Goal: Information Seeking & Learning: Learn about a topic

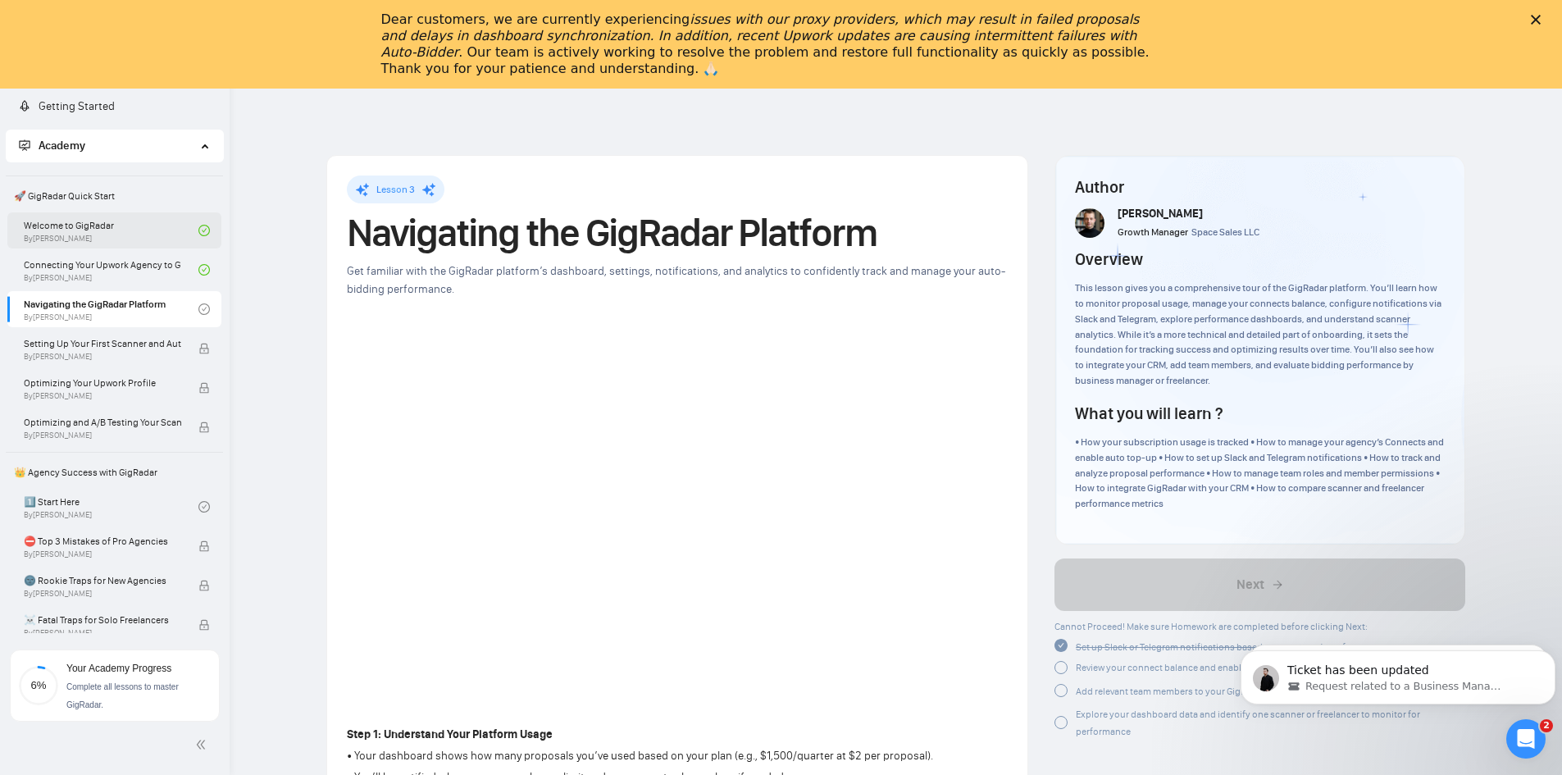
click at [84, 230] on link "Welcome to GigRadar By [PERSON_NAME]" at bounding box center [111, 230] width 175 height 36
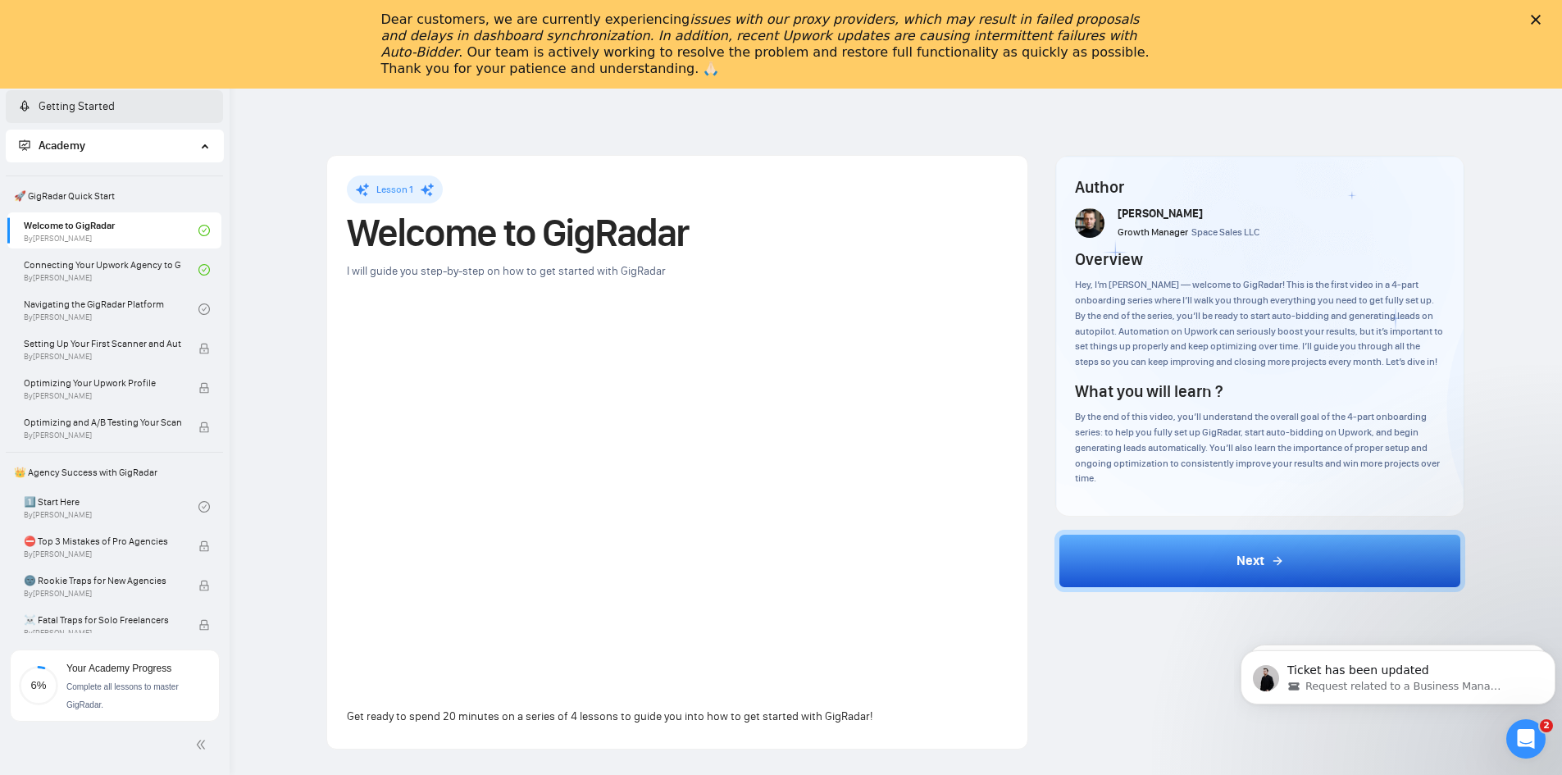
click at [99, 107] on link "Getting Started" at bounding box center [67, 106] width 96 height 14
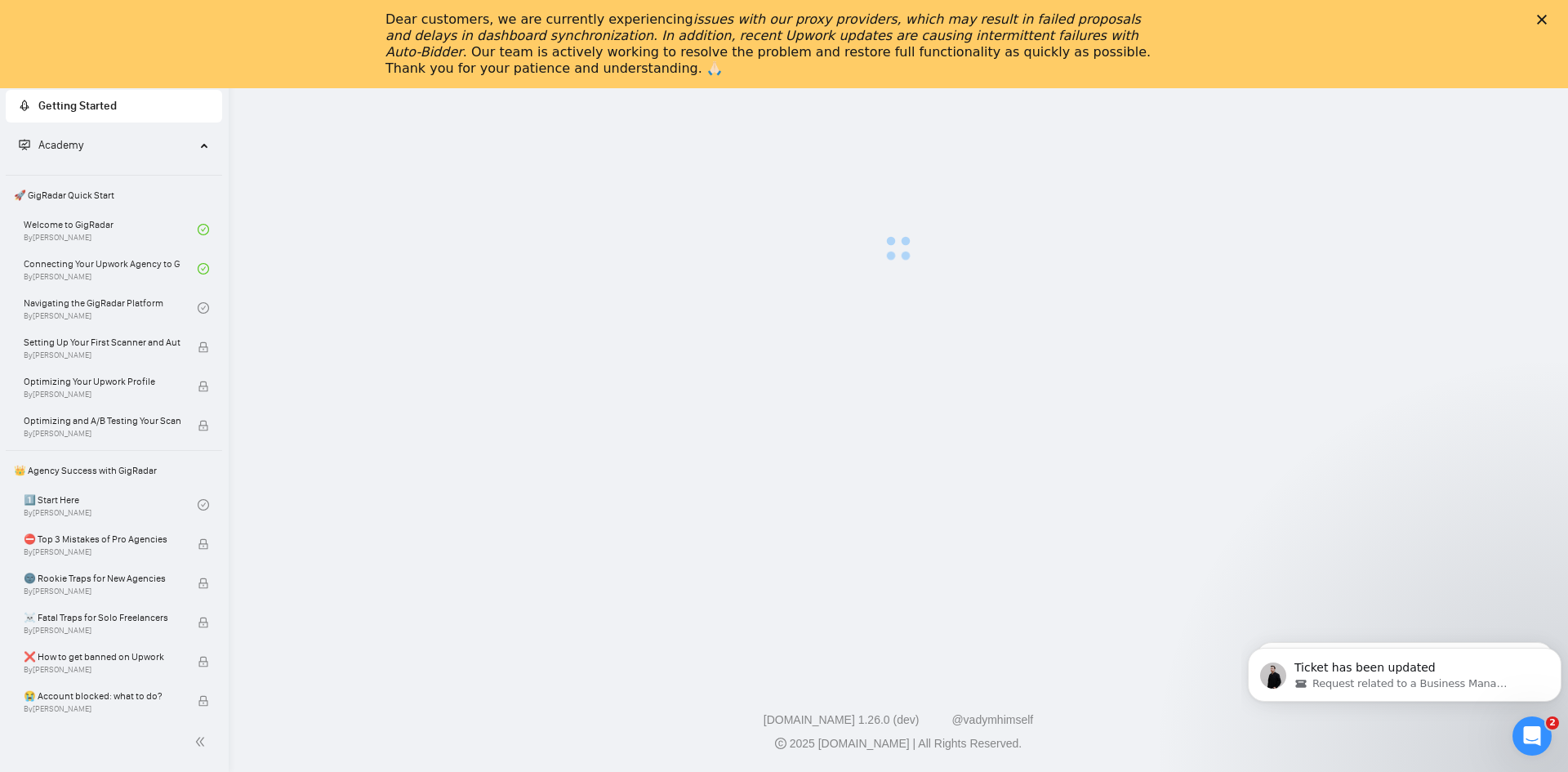
click at [107, 108] on span "Getting Started" at bounding box center [78, 106] width 79 height 14
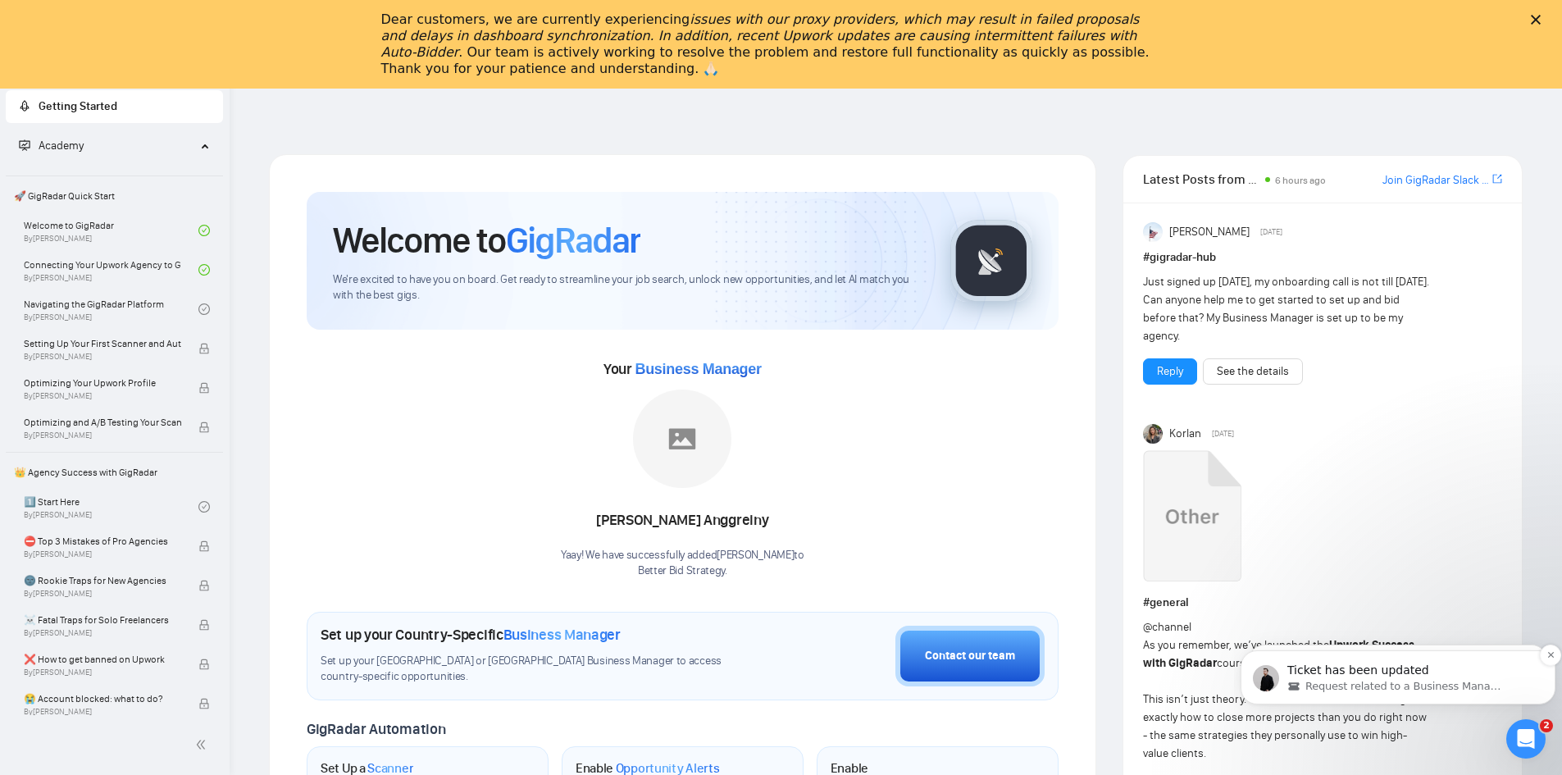
click at [1366, 681] on span "Request related to a Business Manager" at bounding box center [1405, 686] width 198 height 15
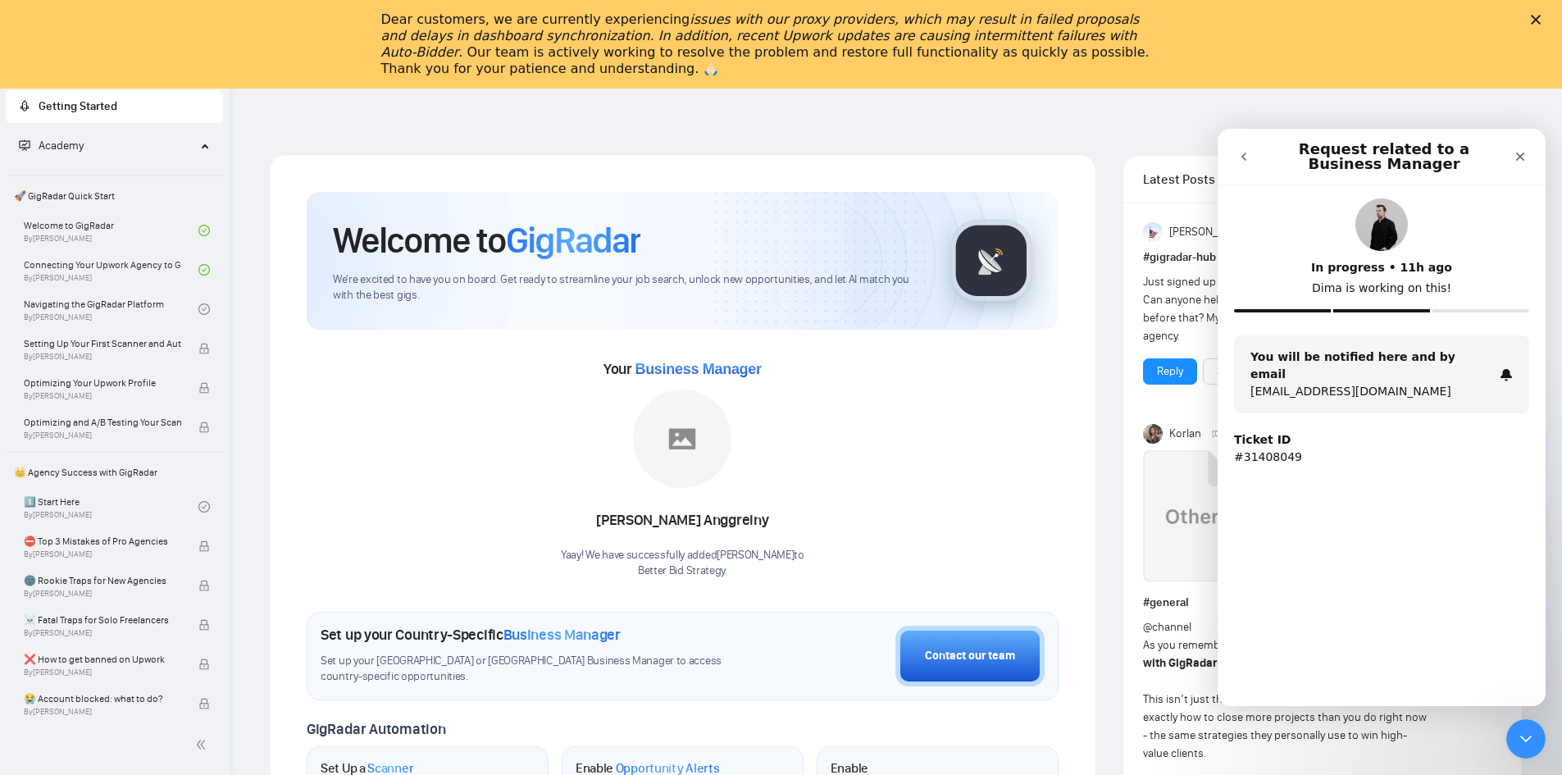
click at [1251, 156] on button "go back" at bounding box center [1243, 156] width 31 height 31
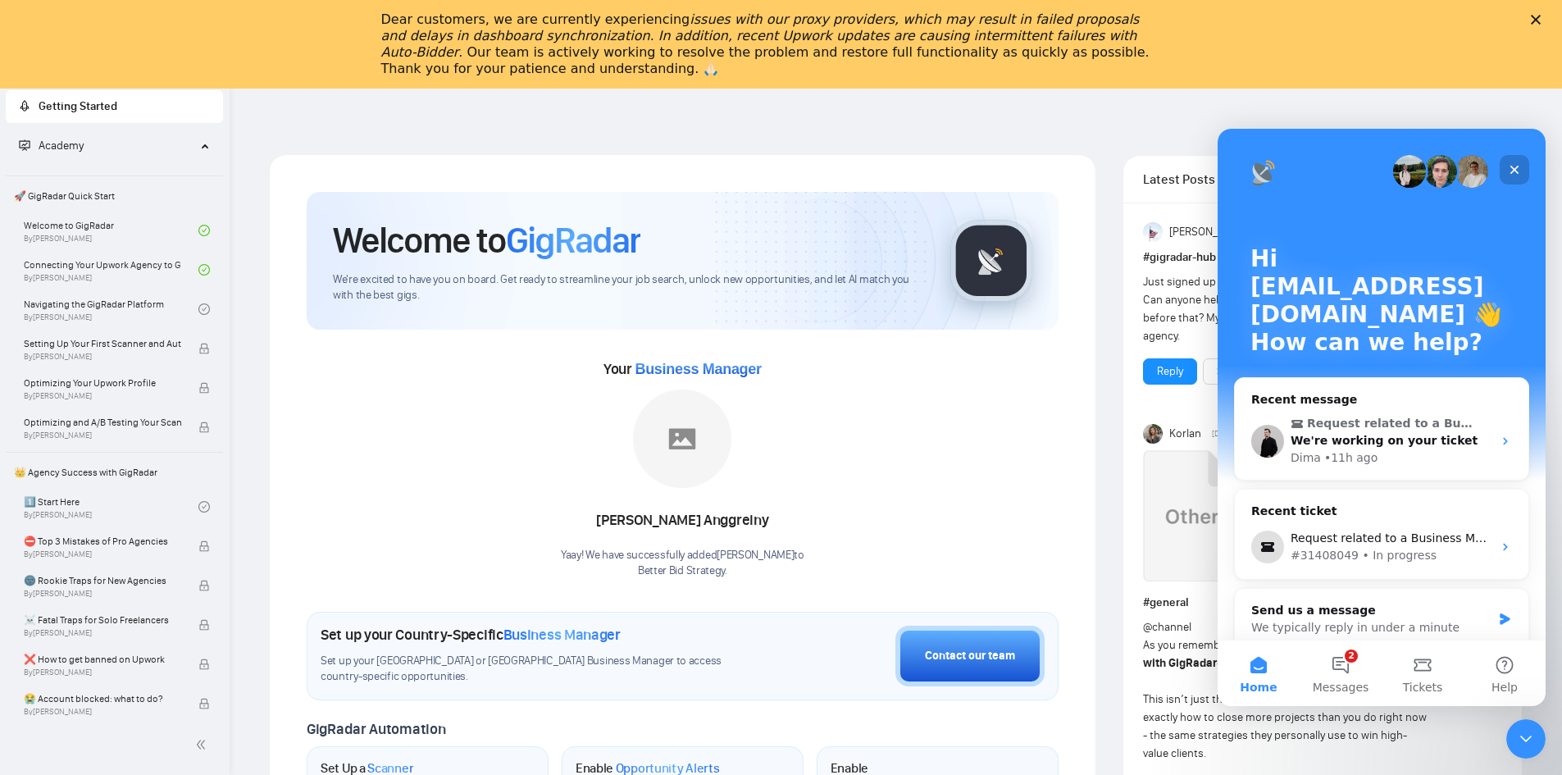
click at [1515, 167] on icon "Close" at bounding box center [1514, 169] width 13 height 13
